Goal: Task Accomplishment & Management: Complete application form

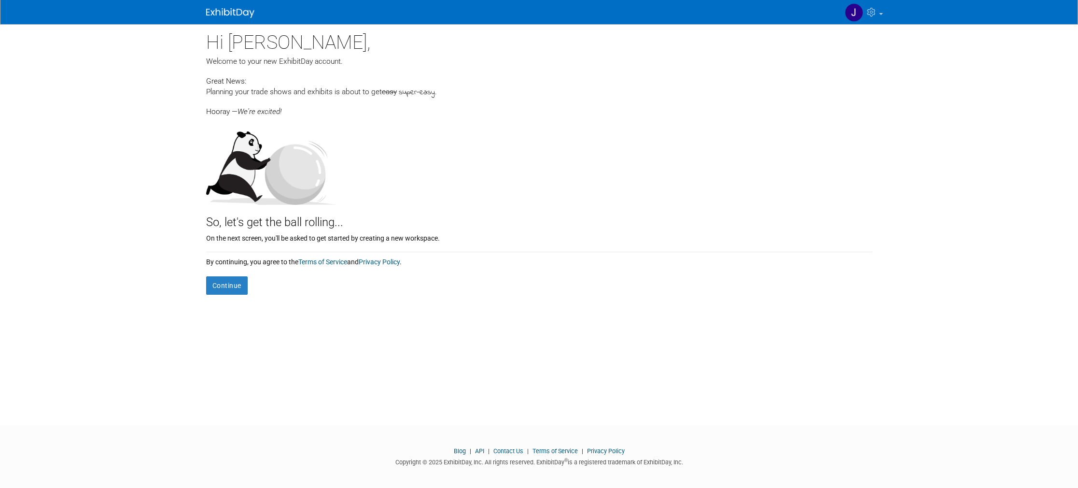
scroll to position [5, 0]
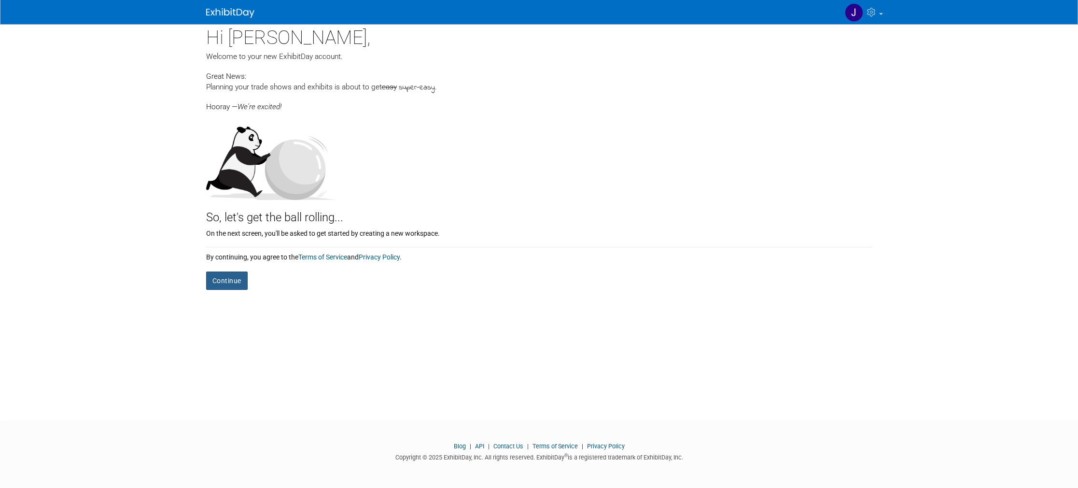
click at [228, 280] on button "Continue" at bounding box center [227, 280] width 42 height 18
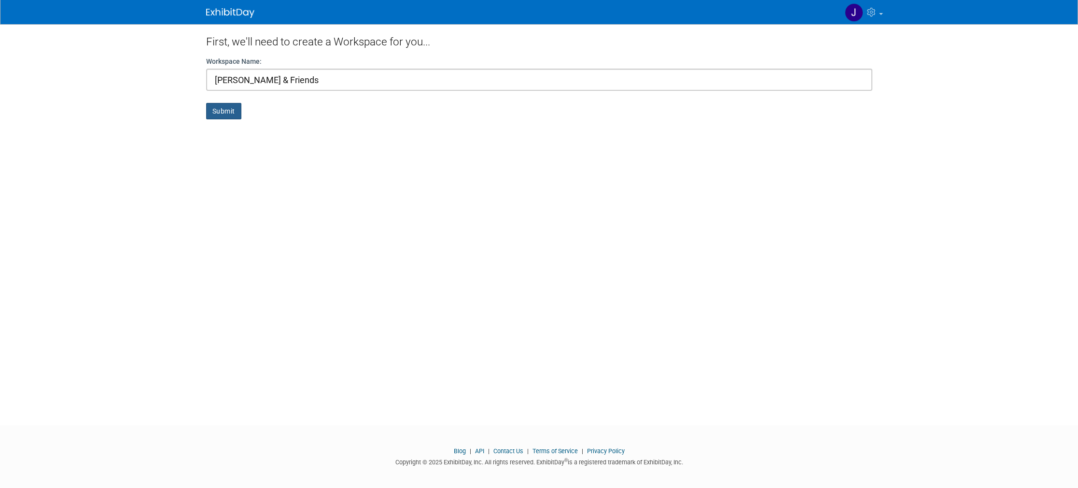
type input "Julie & Friends"
click at [229, 117] on button "Submit" at bounding box center [223, 111] width 35 height 16
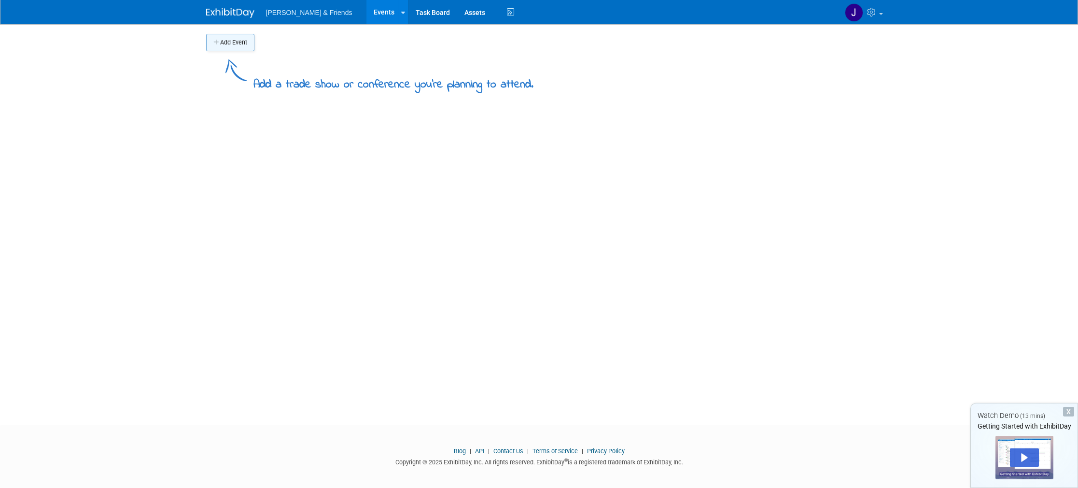
click at [236, 45] on button "Add Event" at bounding box center [230, 42] width 48 height 17
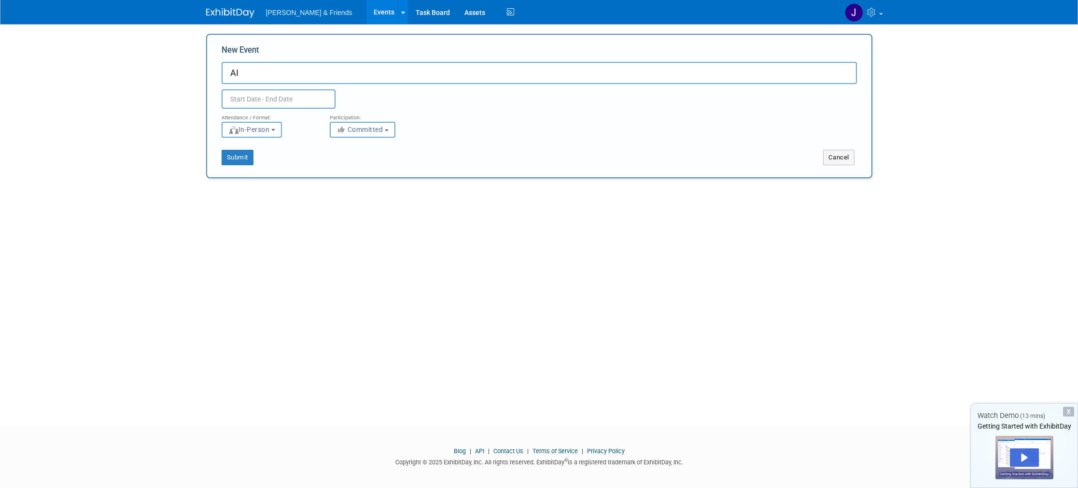
type input "AI"
click at [244, 98] on input "text" at bounding box center [279, 98] width 114 height 19
click at [361, 120] on icon at bounding box center [359, 120] width 7 height 7
click at [360, 120] on icon at bounding box center [359, 120] width 7 height 7
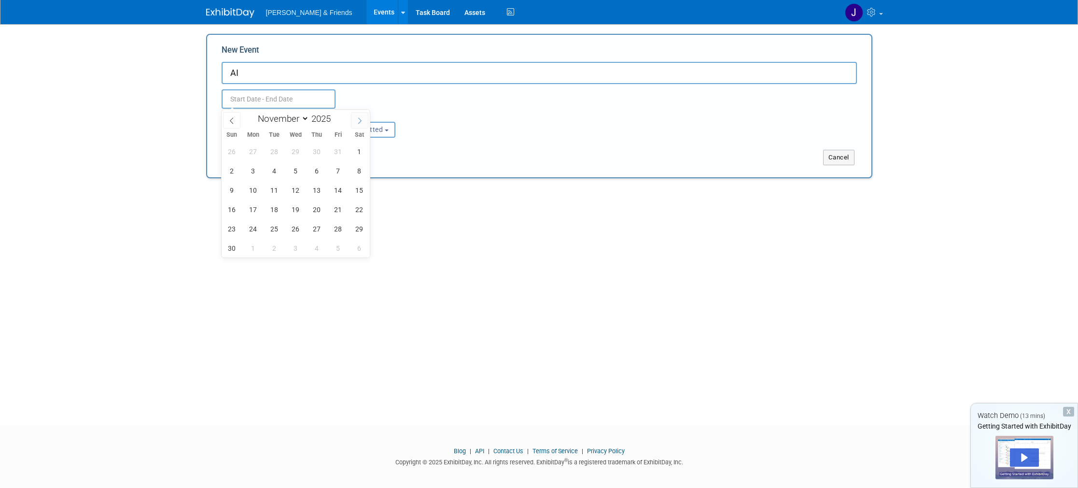
select select "11"
click at [360, 120] on icon at bounding box center [359, 120] width 7 height 7
type input "2026"
click at [360, 120] on icon at bounding box center [359, 120] width 7 height 7
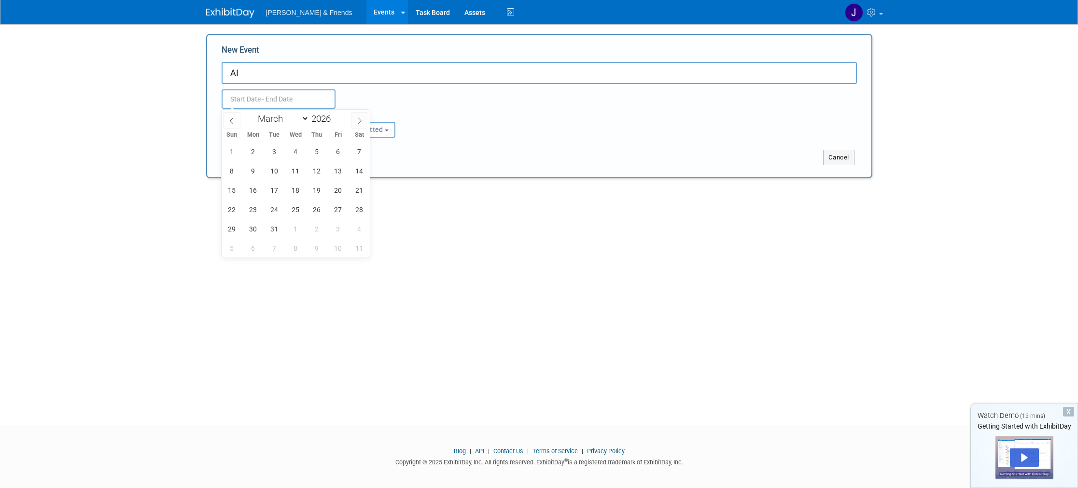
click at [360, 120] on icon at bounding box center [359, 120] width 7 height 7
select select "4"
click at [250, 175] on span "4" at bounding box center [253, 170] width 19 height 19
click at [267, 174] on span "5" at bounding box center [274, 170] width 19 height 19
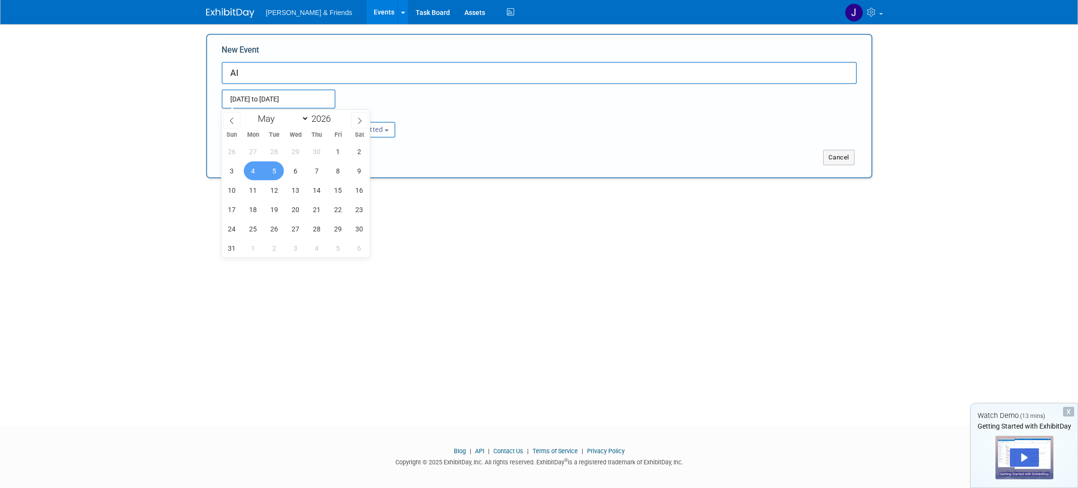
type input "May 4, 2026 to May 5, 2026"
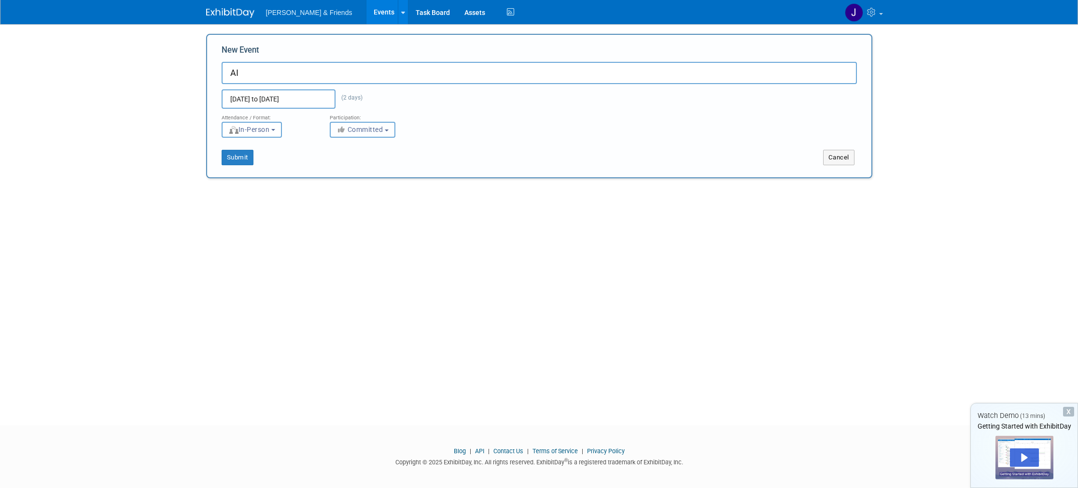
click at [367, 130] on span "Committed" at bounding box center [359, 130] width 47 height 8
click at [229, 159] on button "Submit" at bounding box center [238, 157] width 32 height 15
